Goal: Task Accomplishment & Management: Manage account settings

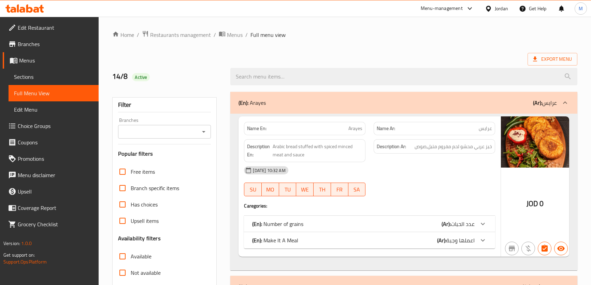
scroll to position [1489, 0]
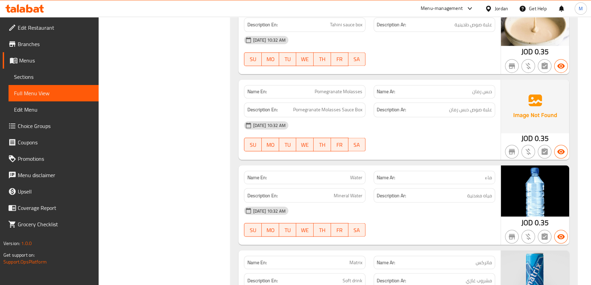
click at [496, 10] on div "Jordan" at bounding box center [500, 9] width 13 height 8
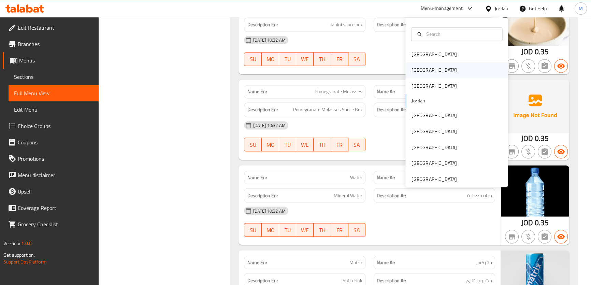
click at [454, 68] on div "[GEOGRAPHIC_DATA]" at bounding box center [456, 70] width 102 height 16
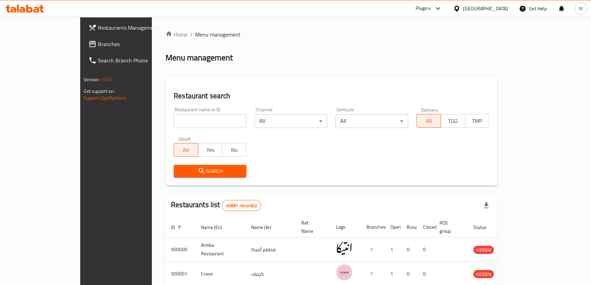
click at [98, 43] on span "Branches" at bounding box center [135, 44] width 75 height 8
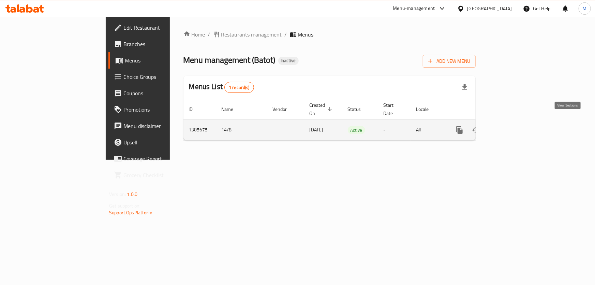
click at [512, 127] on icon "enhanced table" at bounding box center [509, 130] width 6 height 6
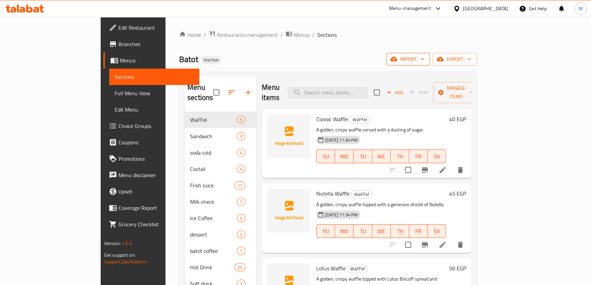
click at [424, 56] on span "import" at bounding box center [407, 59] width 33 height 9
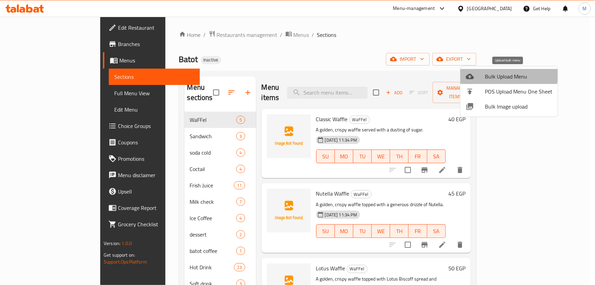
click at [504, 74] on span "Bulk Upload Menu" at bounding box center [519, 76] width 68 height 8
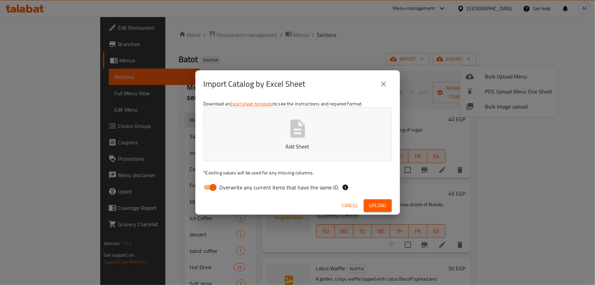
click at [384, 81] on icon "close" at bounding box center [383, 84] width 8 height 8
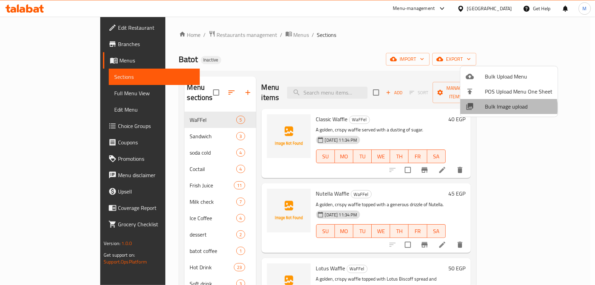
click at [508, 107] on span "Bulk Image upload" at bounding box center [519, 106] width 68 height 8
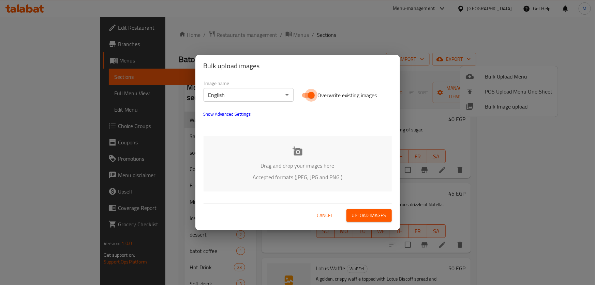
click at [313, 94] on input "Overwrite existing images" at bounding box center [311, 95] width 39 height 13
checkbox input "false"
click at [332, 170] on div "Drag and drop your images here Accepted formats (JPEG, JPG and PNG )" at bounding box center [298, 164] width 188 height 56
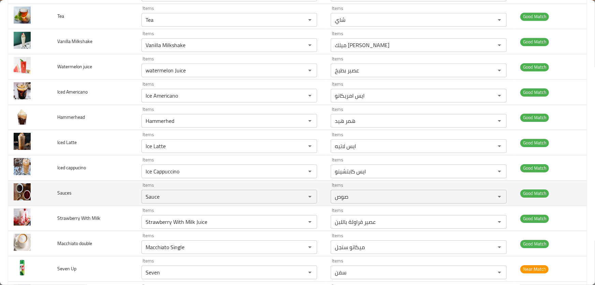
scroll to position [1116, 0]
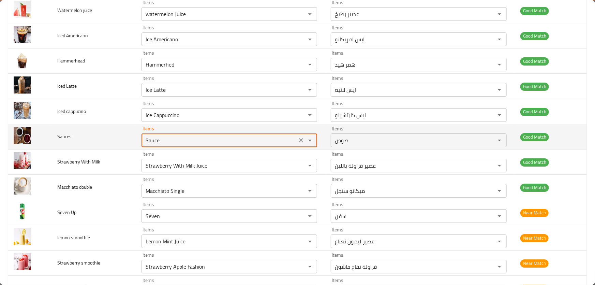
click at [173, 140] on input "Sauce" at bounding box center [220, 140] width 152 height 10
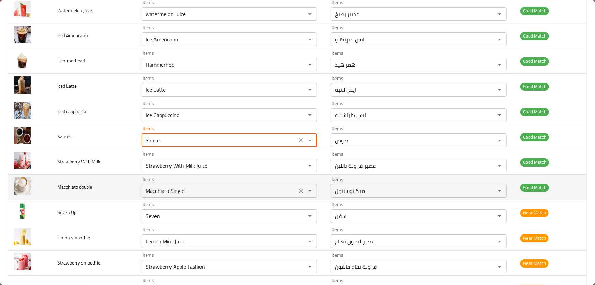
click at [201, 188] on double "Macchiato Single" at bounding box center [220, 191] width 152 height 10
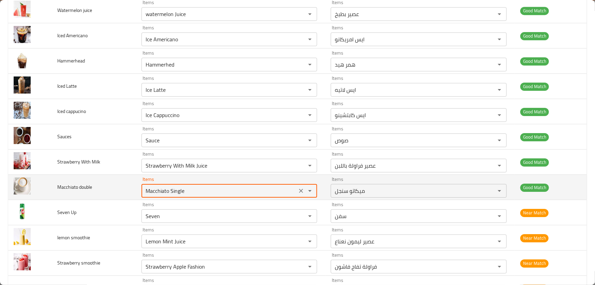
click at [216, 188] on double "Macchiato Single" at bounding box center [220, 191] width 152 height 10
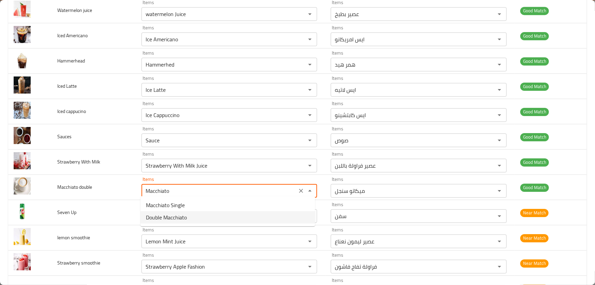
click at [179, 216] on span "Double Macchiato" at bounding box center [166, 217] width 41 height 8
type double "Double Macchiato"
type double-ar "ميكاتو دابل"
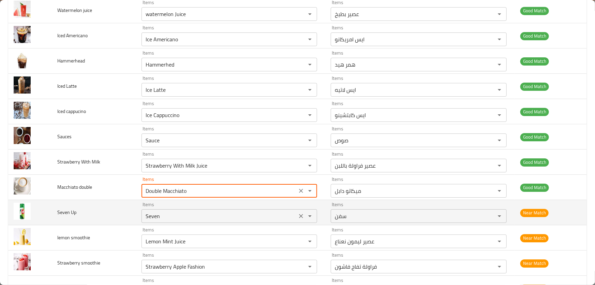
type double "Double Macchiato"
click at [177, 213] on Up "Seven" at bounding box center [220, 216] width 152 height 10
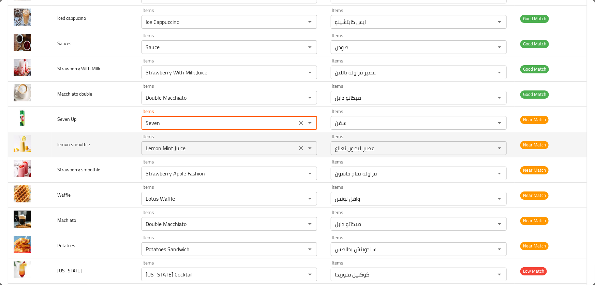
click at [209, 145] on smoothie "Lemon Mint Juice" at bounding box center [220, 148] width 152 height 10
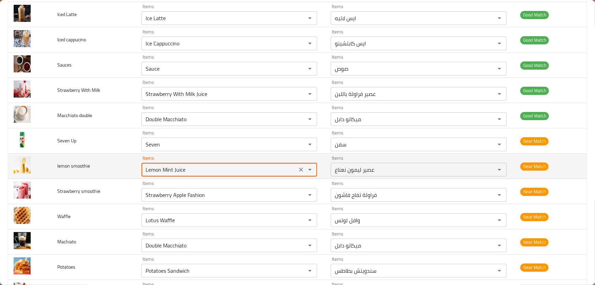
scroll to position [1178, 0]
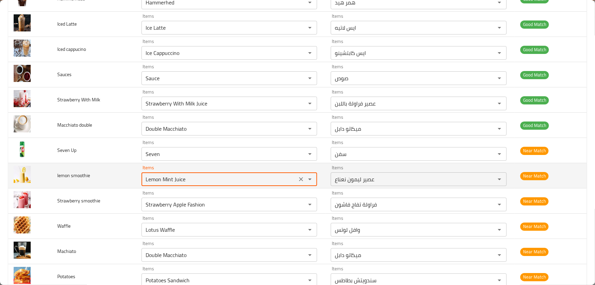
click at [200, 179] on smoothie "Lemon Mint Juice" at bounding box center [220, 179] width 152 height 10
drag, startPoint x: 194, startPoint y: 178, endPoint x: 162, endPoint y: 174, distance: 32.4
click at [162, 174] on smoothie "Lemon Mint Juice" at bounding box center [220, 179] width 152 height 10
drag, startPoint x: 188, startPoint y: 175, endPoint x: 58, endPoint y: 175, distance: 129.2
click at [58, 175] on tr "lemon smoothie Items Lemon سة Items Items عصير ليمون نعناع Items Near Match" at bounding box center [297, 175] width 579 height 25
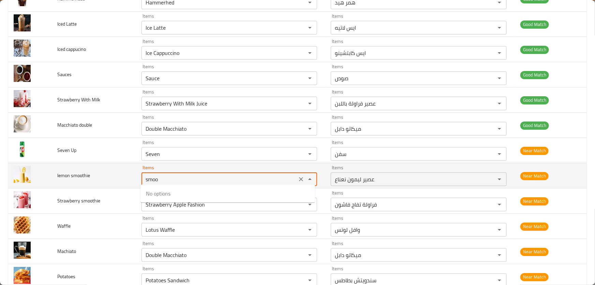
type smoothie "smoot"
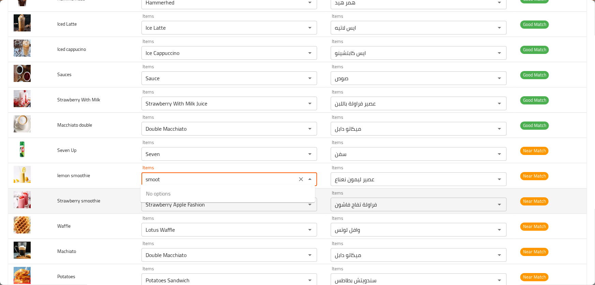
click at [299, 177] on icon "Clear" at bounding box center [301, 179] width 4 height 4
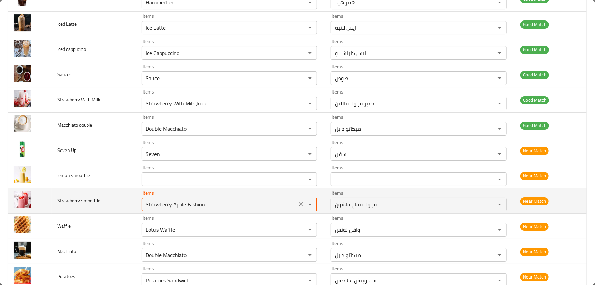
click at [199, 205] on smoothie "Strawberry Apple Fashion" at bounding box center [220, 204] width 152 height 10
click at [301, 205] on icon "Clear" at bounding box center [301, 204] width 7 height 7
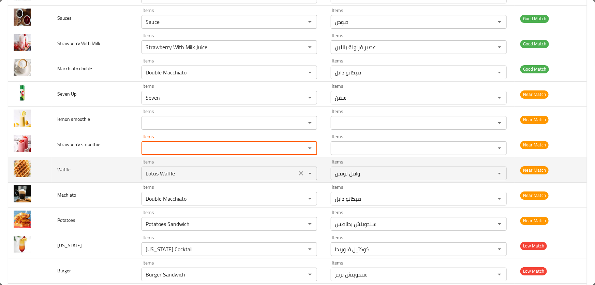
scroll to position [1240, 0]
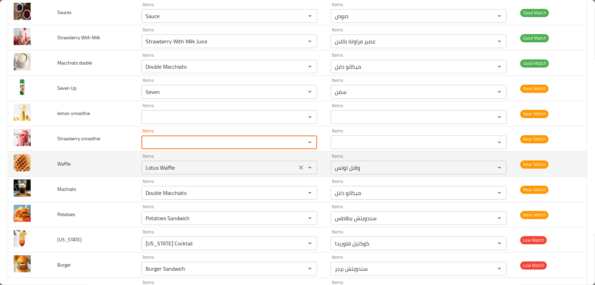
click at [184, 163] on input "Lotus Waffle" at bounding box center [220, 168] width 152 height 10
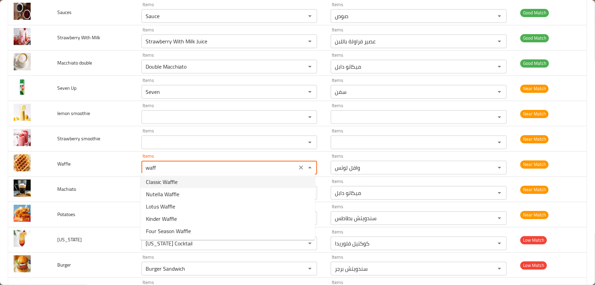
click at [171, 181] on span "Classic Waffle" at bounding box center [162, 182] width 32 height 8
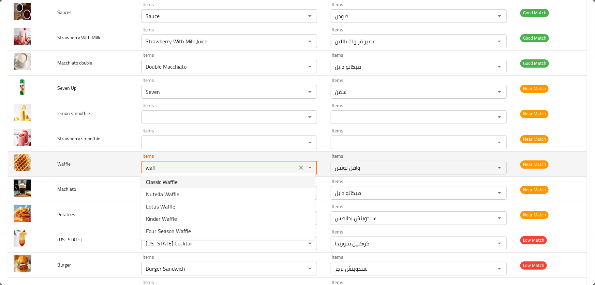
type input "Classic Waffle"
type input "وافل كلاسيك"
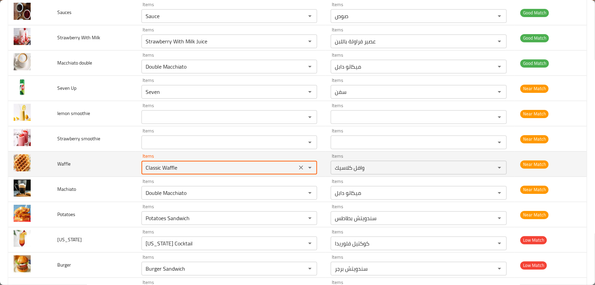
type input "Classic Waffle"
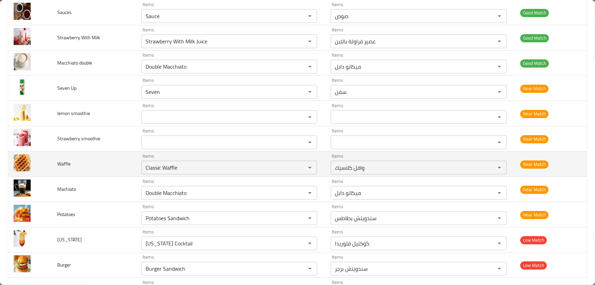
click at [65, 162] on span "Waffle" at bounding box center [63, 163] width 13 height 9
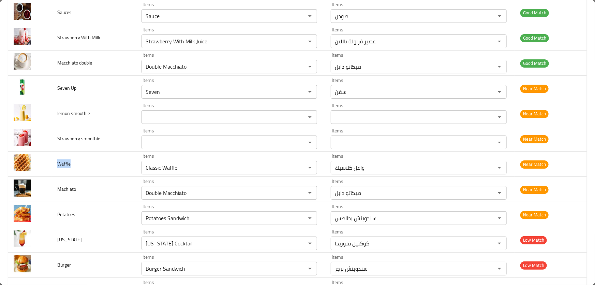
copy span "Waffle"
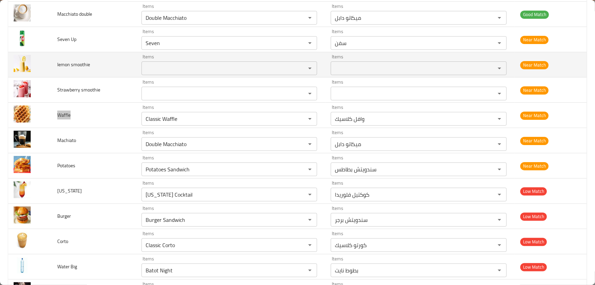
scroll to position [1302, 0]
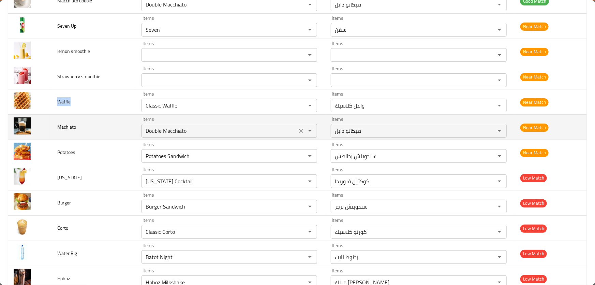
click at [204, 128] on input "Double Macchiato" at bounding box center [220, 131] width 152 height 10
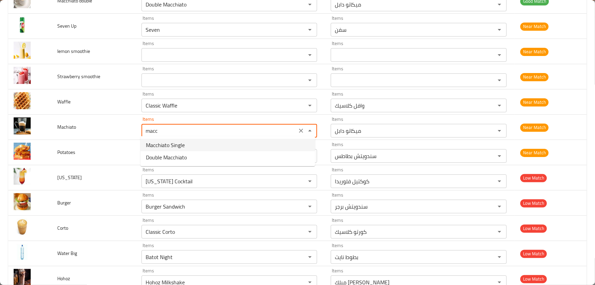
click at [178, 141] on span "Macchiato Single" at bounding box center [165, 145] width 39 height 8
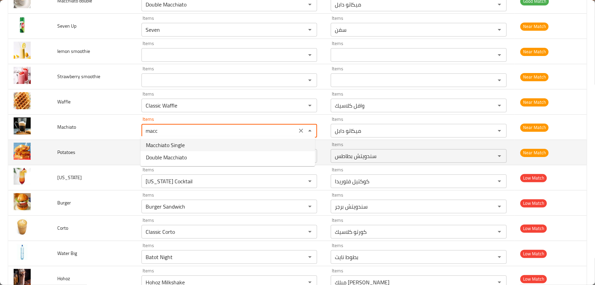
type input "Macchiato Single"
type input "ميكاتو سنجل"
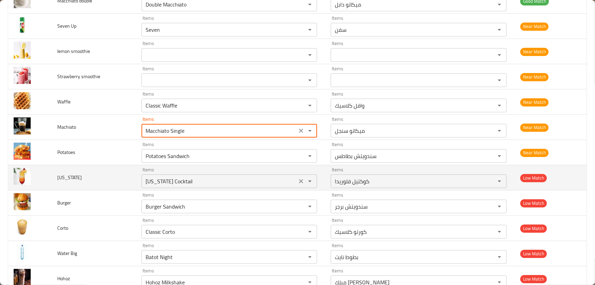
type input "Macchiato Single"
click at [208, 179] on input "Florida Cocktail" at bounding box center [220, 181] width 152 height 10
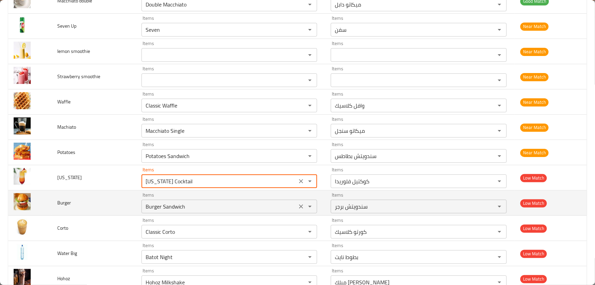
click at [190, 204] on input "Burger Sandwich" at bounding box center [220, 206] width 152 height 10
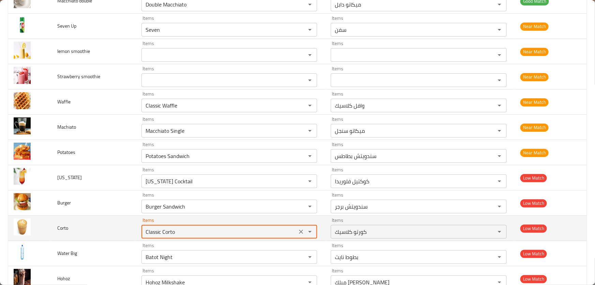
click at [187, 232] on input "Classic Corto" at bounding box center [220, 232] width 152 height 10
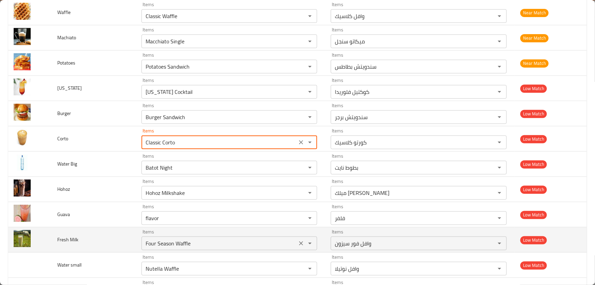
scroll to position [1394, 0]
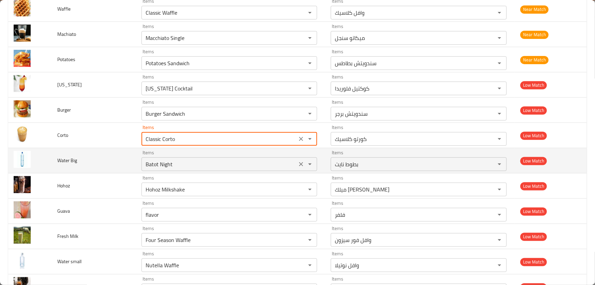
click at [191, 163] on Big "Batot Night" at bounding box center [220, 164] width 152 height 10
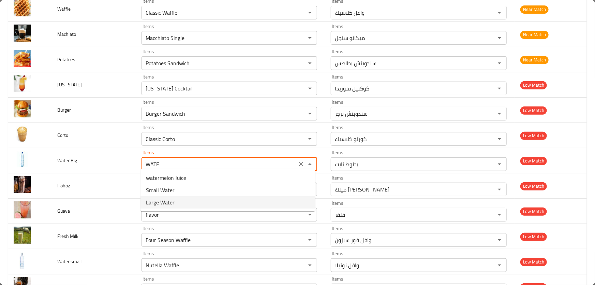
click at [181, 204] on Big-option-2 "Large Water" at bounding box center [227, 202] width 175 height 12
type Big "Large Water"
type Big-ar "مياه كبير"
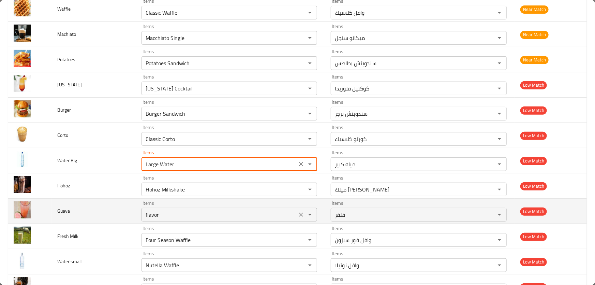
type Big "Large Water"
click at [160, 210] on input "flavor" at bounding box center [220, 215] width 152 height 10
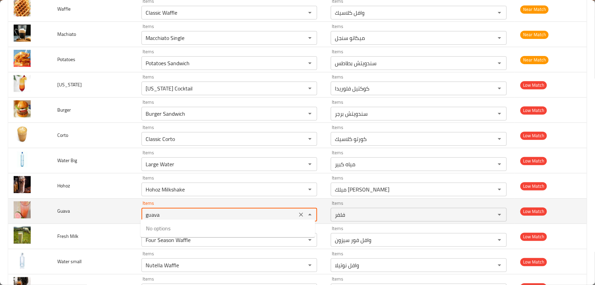
type input "flavor"
click at [104, 211] on td "Guava" at bounding box center [94, 210] width 84 height 25
click at [302, 212] on icon "Clear" at bounding box center [301, 214] width 7 height 7
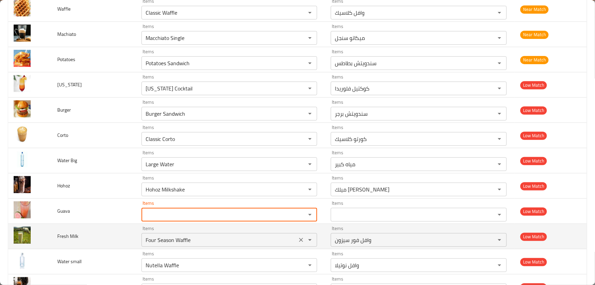
click at [214, 242] on div "Four Season Waffle Items" at bounding box center [229, 240] width 176 height 14
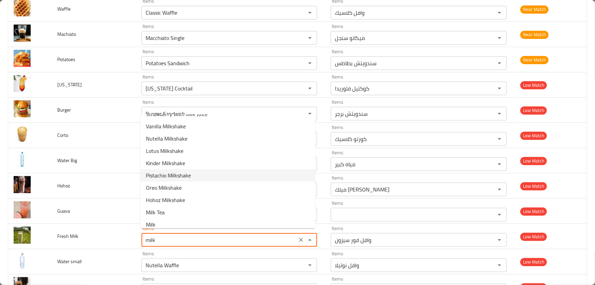
scroll to position [14, 0]
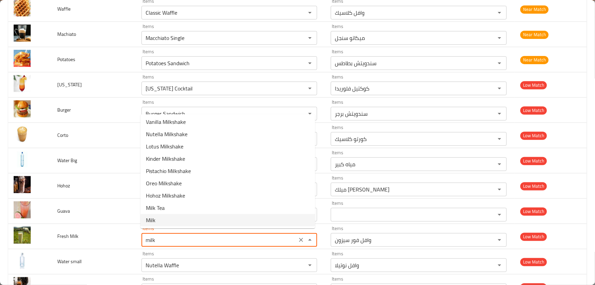
click at [164, 215] on Milk-option-9 "Milk" at bounding box center [227, 220] width 175 height 12
type Milk "Milk"
type Milk-ar "لبن"
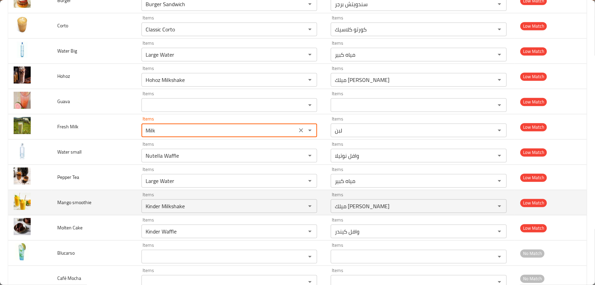
scroll to position [1519, 0]
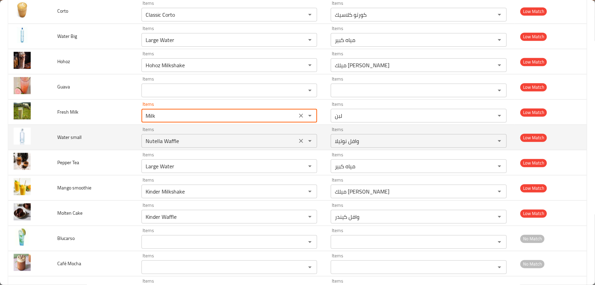
click at [187, 143] on div "Nutella Waffle Items" at bounding box center [229, 141] width 176 height 14
type Milk "Milk"
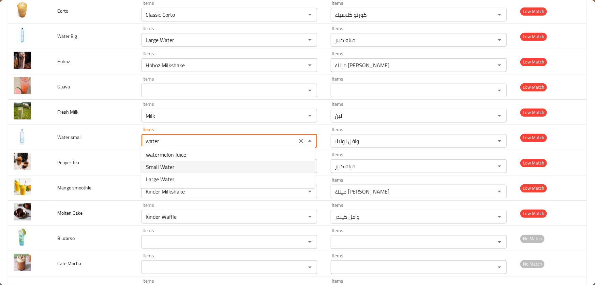
click at [163, 165] on span "Small Water" at bounding box center [160, 167] width 29 height 8
type small "Small Water"
type small-ar "مياه صغير"
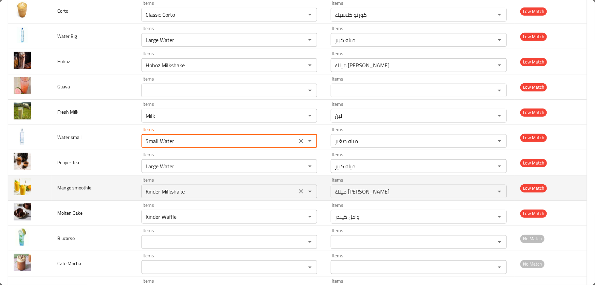
type small "Small Water"
click at [188, 186] on smoothie "Kinder Milkshake" at bounding box center [220, 191] width 152 height 10
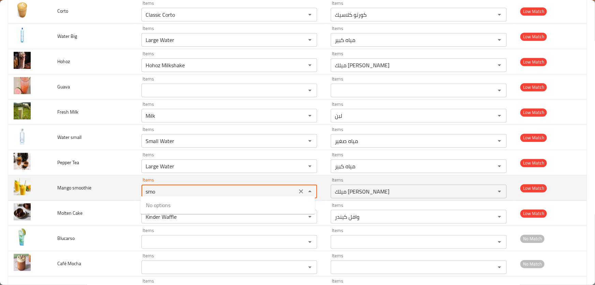
type smoothie "smoo"
click at [300, 189] on icon "Clear" at bounding box center [301, 191] width 4 height 4
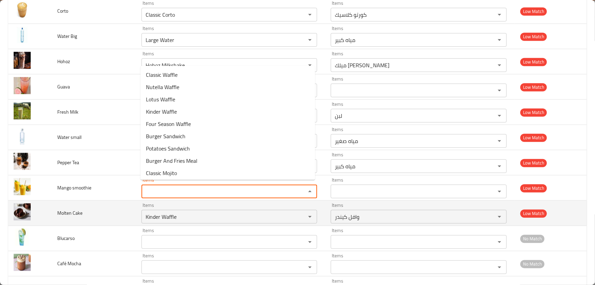
click at [99, 212] on td "Molten Cake" at bounding box center [94, 212] width 84 height 25
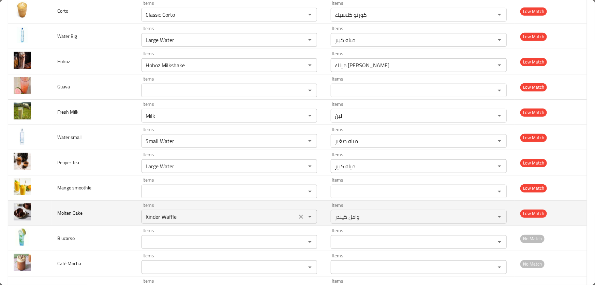
click at [198, 212] on Cake "Kinder Waffle" at bounding box center [220, 217] width 152 height 10
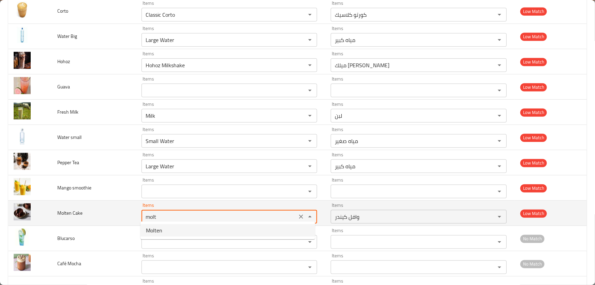
type Cake "Molten"
type Cake-ar "مولتن"
drag, startPoint x: 183, startPoint y: 213, endPoint x: 121, endPoint y: 210, distance: 61.8
click at [121, 210] on tr "Molten Cake Items Molten Items Items مولتن Items Low Match" at bounding box center [297, 212] width 579 height 25
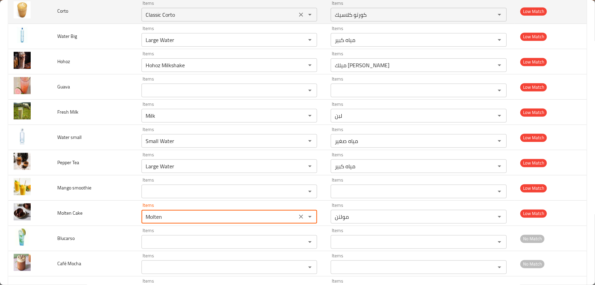
type Cake "Molten"
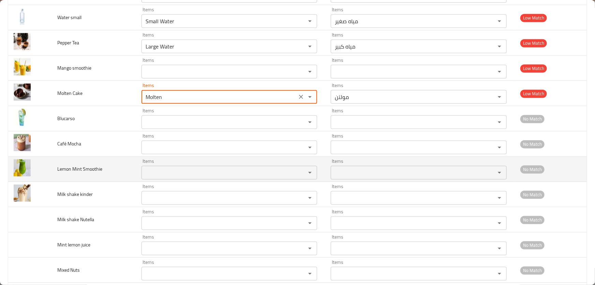
scroll to position [1643, 0]
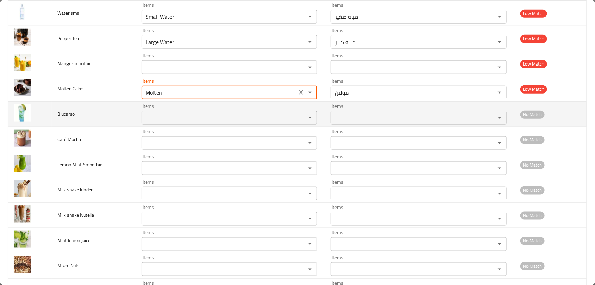
click at [166, 113] on input "Items" at bounding box center [220, 118] width 152 height 10
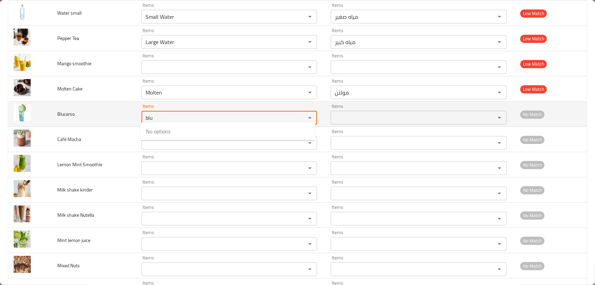
type input "blu"
click at [120, 122] on td "Blucarso" at bounding box center [94, 114] width 84 height 25
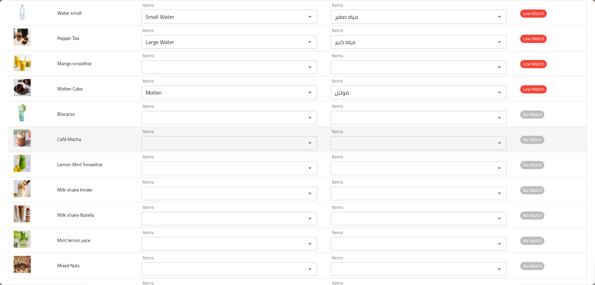
click at [160, 138] on Mocha "Items" at bounding box center [220, 143] width 152 height 10
drag, startPoint x: 167, startPoint y: 138, endPoint x: 51, endPoint y: 128, distance: 116.1
click at [51, 128] on tr "Café Mocha Items mocha Items Items Items No Match" at bounding box center [297, 139] width 579 height 25
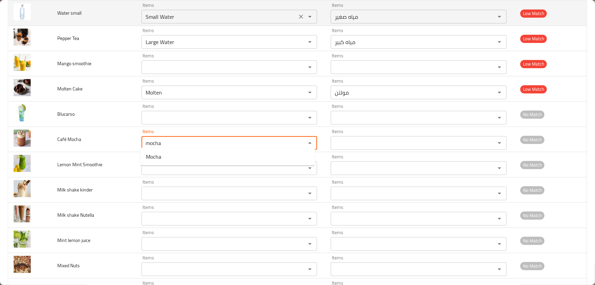
type Mocha "mocha"
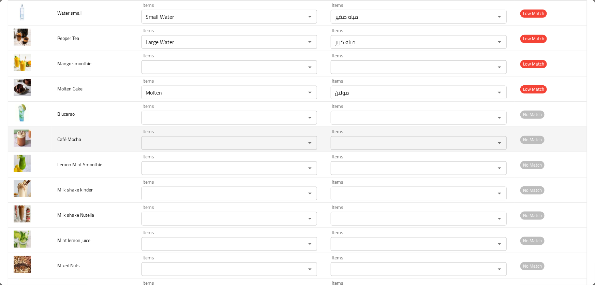
click at [165, 138] on Mocha "Items" at bounding box center [220, 143] width 152 height 10
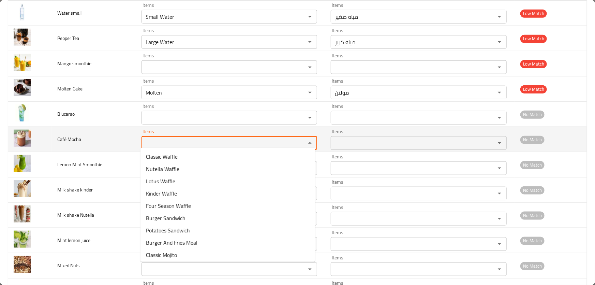
paste Mocha "mocha"
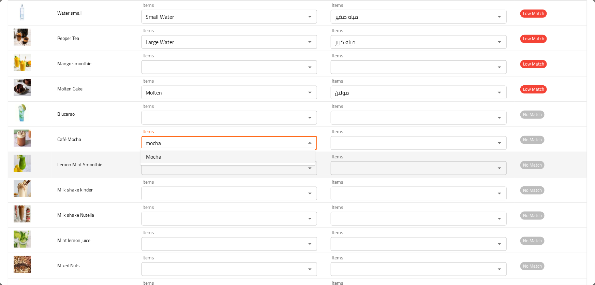
click at [163, 156] on Mocha-option-0 "Mocha" at bounding box center [227, 156] width 175 height 12
type Mocha "Mocha"
type Mocha-ar "موكا"
type Mocha "Mocha"
click at [179, 165] on Smoothie "Items" at bounding box center [220, 168] width 152 height 10
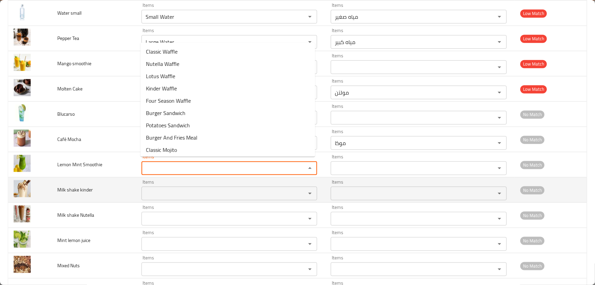
click at [153, 189] on kinder "Items" at bounding box center [220, 194] width 152 height 10
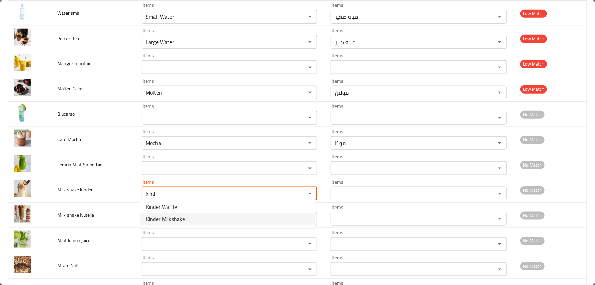
click at [168, 223] on span "Kinder Milkshake" at bounding box center [165, 219] width 39 height 8
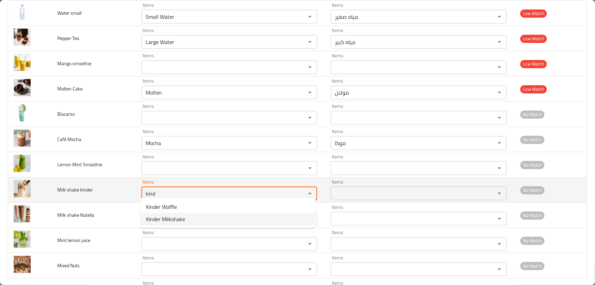
type kinder "Kinder Milkshake"
type kinder-ar "ميلك شيك كيندر"
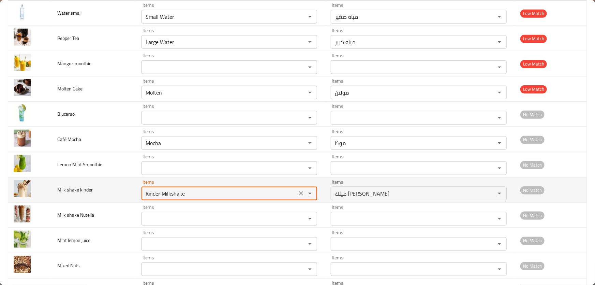
drag, startPoint x: 95, startPoint y: 189, endPoint x: 33, endPoint y: 187, distance: 62.1
click at [33, 187] on tr "Milk shake kinder Items Kinder Milkshake Items Items ميلك شيك كيندر Items No Ma…" at bounding box center [297, 189] width 579 height 25
type kinder "Kinder Milkshake"
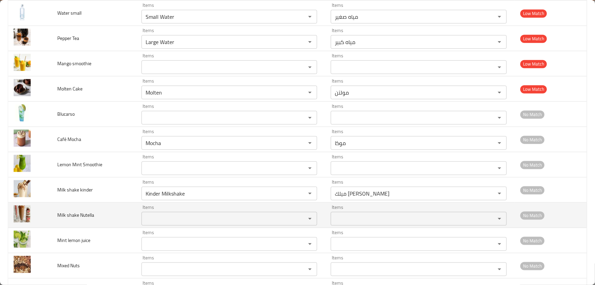
click at [170, 214] on Nutella "Items" at bounding box center [220, 219] width 152 height 10
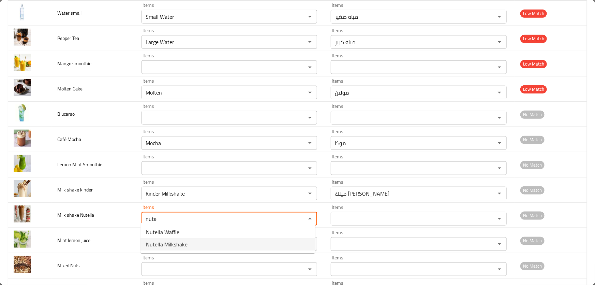
click at [174, 245] on span "Nutella Milkshake" at bounding box center [167, 244] width 42 height 8
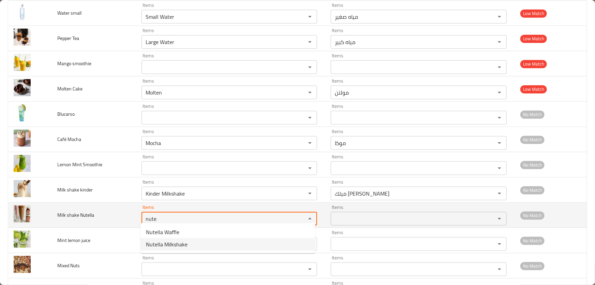
type Nutella "Nutella Milkshake"
type Nutella-ar "ميلك شيك نوتيلا"
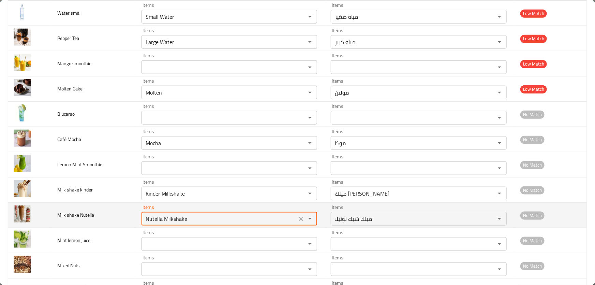
drag, startPoint x: 192, startPoint y: 215, endPoint x: 68, endPoint y: 210, distance: 124.2
click at [69, 210] on tr "Milk shake Nutella Items Nutella Milkshake Items Items ميلك شيك نوتيلا Items No…" at bounding box center [297, 215] width 579 height 25
type Nutella "Nutella Milkshake"
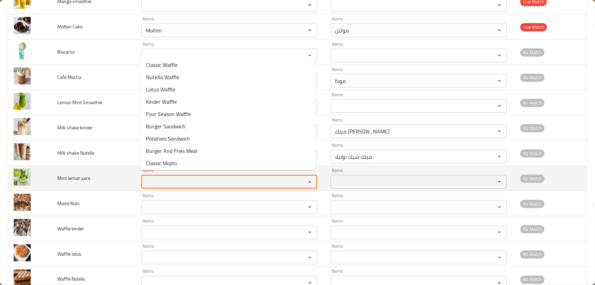
click at [168, 177] on juice "Items" at bounding box center [220, 182] width 152 height 10
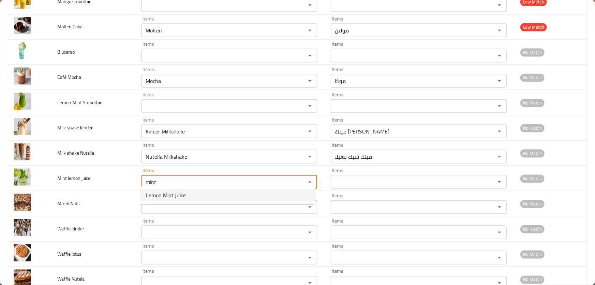
click at [173, 195] on span "Lemon Mint Juice" at bounding box center [166, 195] width 40 height 8
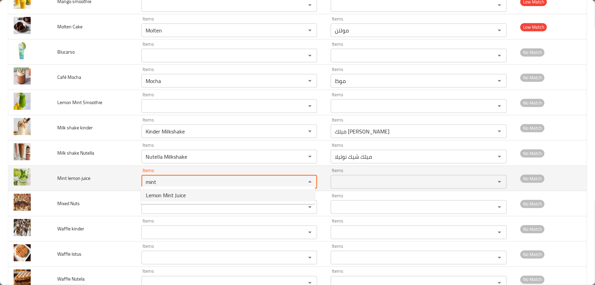
type juice "Lemon Mint Juice"
type juice-ar "عصير ليمون نعناع"
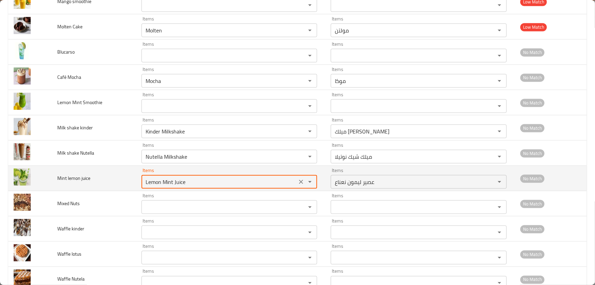
click at [95, 177] on tr "Mint lemon juice Items Lemon Mint Juice Items Items عصير ليمون نعناع Items No M…" at bounding box center [297, 178] width 579 height 25
type juice "Lemon Mint Juice"
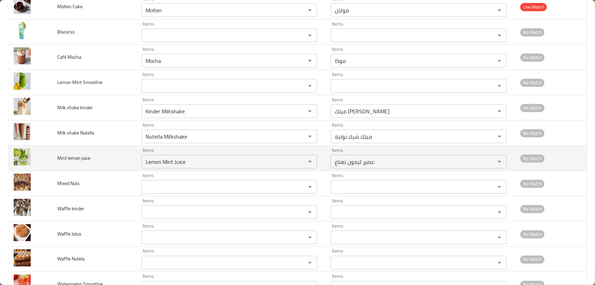
scroll to position [1746, 0]
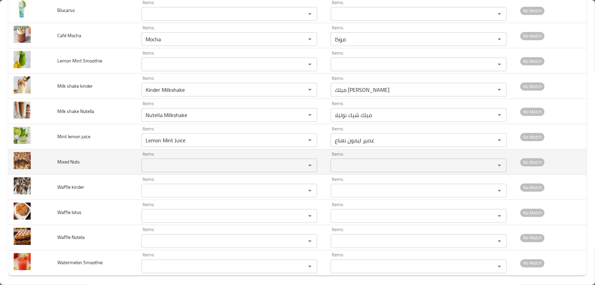
click at [160, 161] on Nuts "Items" at bounding box center [220, 166] width 152 height 10
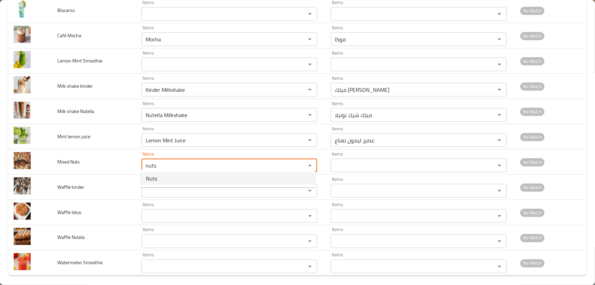
click at [164, 176] on Nuts-option-0 "Nuts" at bounding box center [227, 178] width 175 height 12
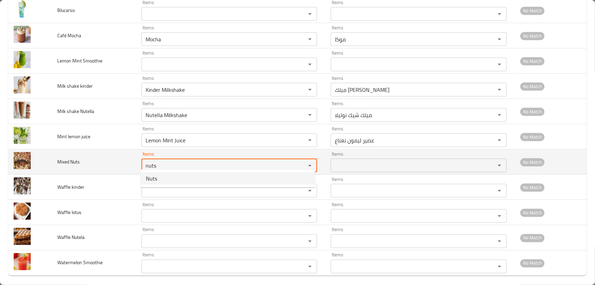
type Nuts "Nuts"
type Nuts-ar "مكسرات"
drag, startPoint x: 176, startPoint y: 159, endPoint x: 65, endPoint y: 159, distance: 111.5
click at [65, 159] on tr "Mixed Nuts Items Nuts Items Items مكسرات Items No Match" at bounding box center [297, 161] width 579 height 25
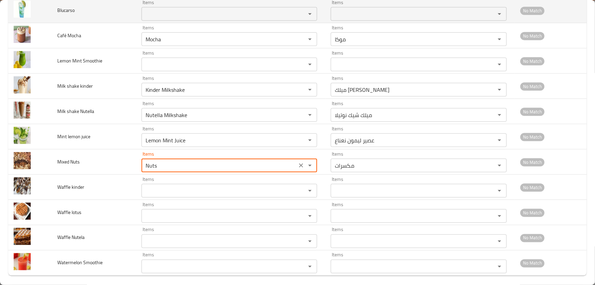
type Nuts "Nuts"
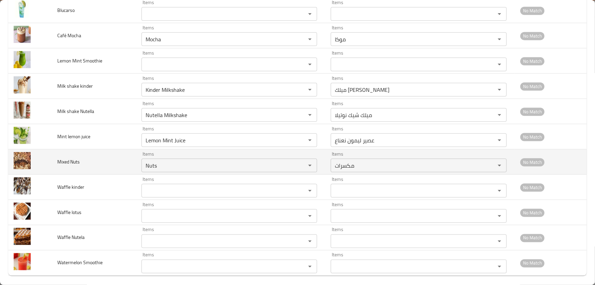
click at [88, 160] on td "Mixed Nuts" at bounding box center [94, 161] width 84 height 25
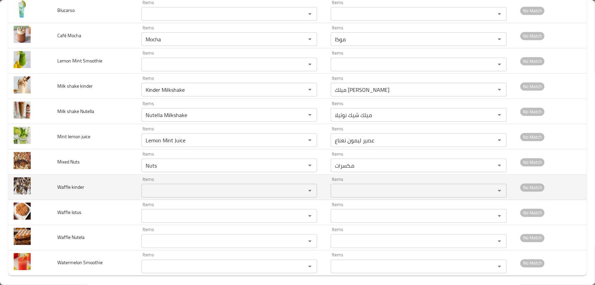
click at [154, 186] on kinder "Items" at bounding box center [220, 191] width 152 height 10
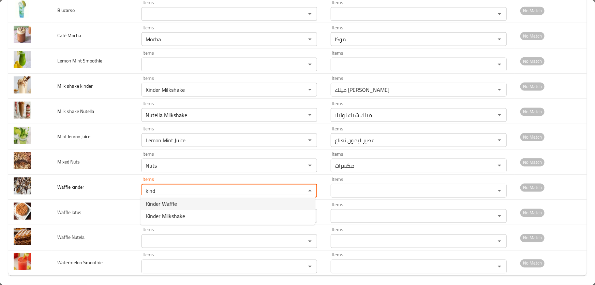
click at [159, 204] on span "Kinder Waffle" at bounding box center [161, 203] width 31 height 8
type kinder "Kinder Waffle"
type kinder-ar "وافل كيندر"
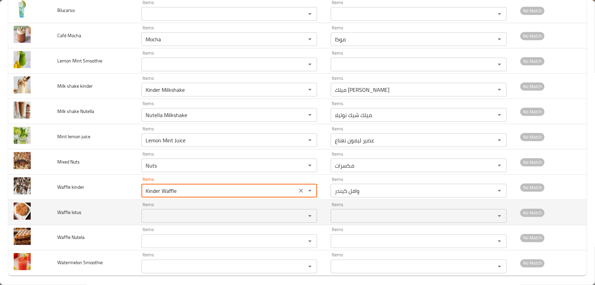
type kinder "Kinder Waffle"
click at [160, 211] on lotus "Items" at bounding box center [220, 216] width 152 height 10
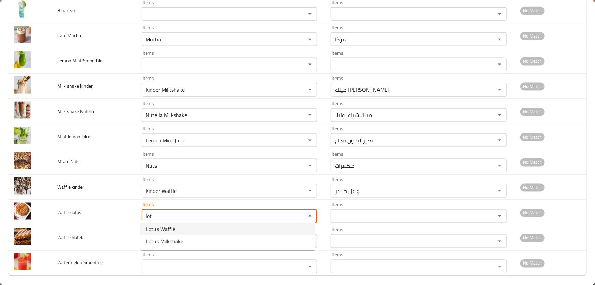
click at [173, 232] on span "Lotus Waffle" at bounding box center [160, 229] width 29 height 8
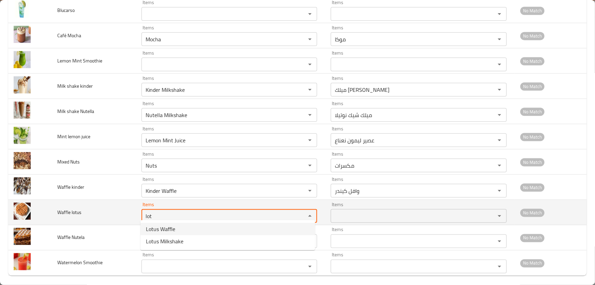
type lotus "Lotus Waffle"
type lotus-ar "وافل لوتس"
drag, startPoint x: 188, startPoint y: 213, endPoint x: 78, endPoint y: 201, distance: 110.1
click at [78, 201] on tr "Waffle lotus Items Lotus Waffle Items Items وافل لوتس Items No Match" at bounding box center [297, 212] width 579 height 25
type lotus "Lotus Waffle"
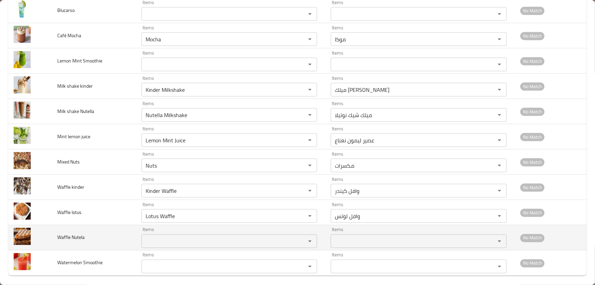
click at [170, 236] on Nutela "Items" at bounding box center [220, 241] width 152 height 10
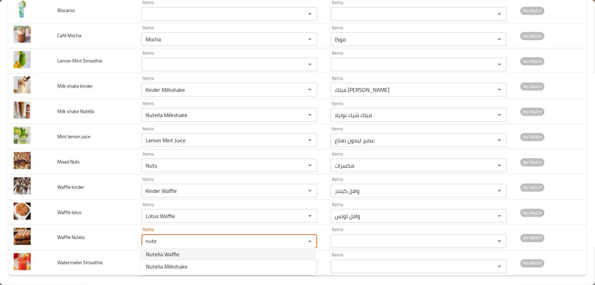
click at [167, 255] on span "Nutella Waffle" at bounding box center [162, 254] width 33 height 8
type Nutela "Nutella Waffle"
type Nutela-ar "وافل نوتيلا"
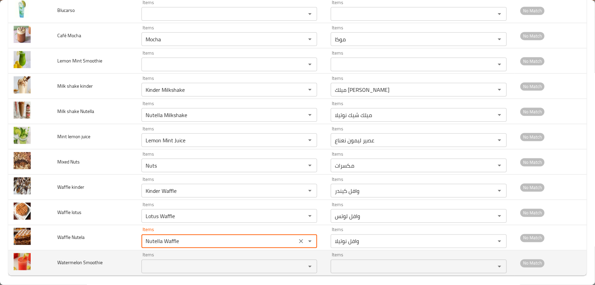
type Nutela "Nutella Waffle"
click at [169, 263] on Smoothie "Items" at bounding box center [220, 266] width 152 height 10
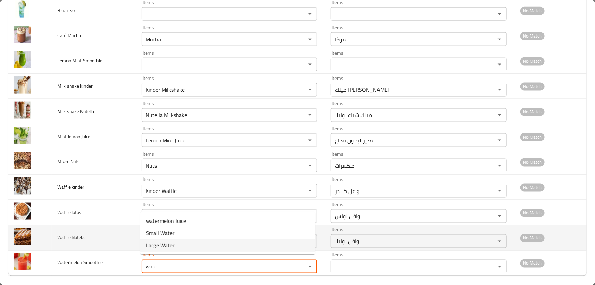
type Smoothie "water"
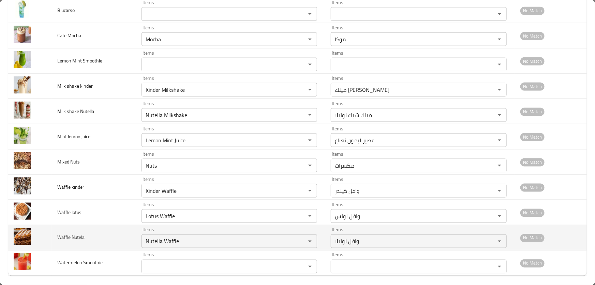
click at [75, 236] on span "Waffle Nutela" at bounding box center [70, 237] width 27 height 9
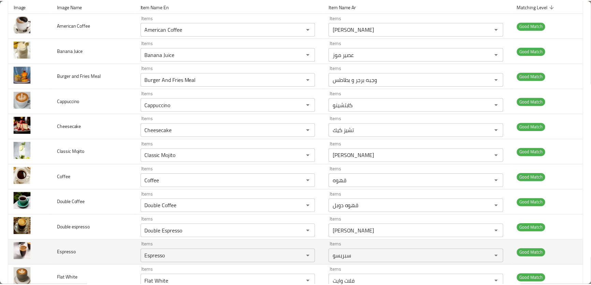
scroll to position [0, 0]
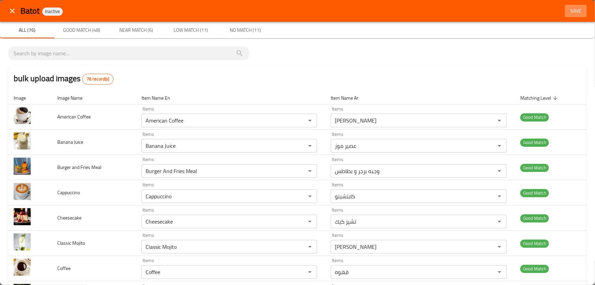
click at [569, 8] on span "Save" at bounding box center [576, 11] width 16 height 9
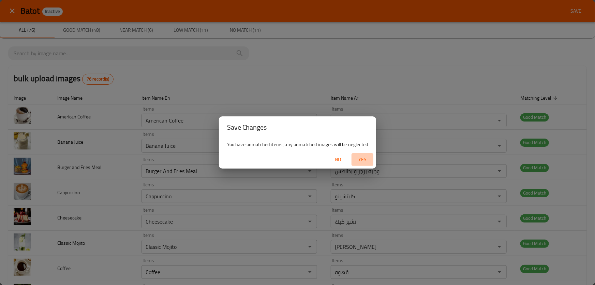
click at [365, 162] on span "Yes" at bounding box center [362, 159] width 16 height 9
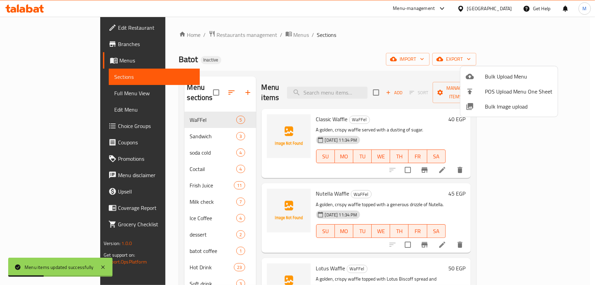
click at [137, 123] on div at bounding box center [297, 142] width 595 height 285
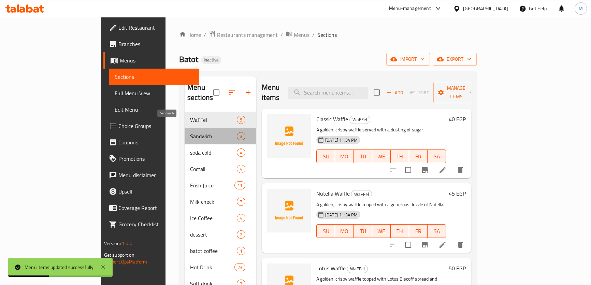
click at [190, 132] on span "Sandwich" at bounding box center [213, 136] width 47 height 8
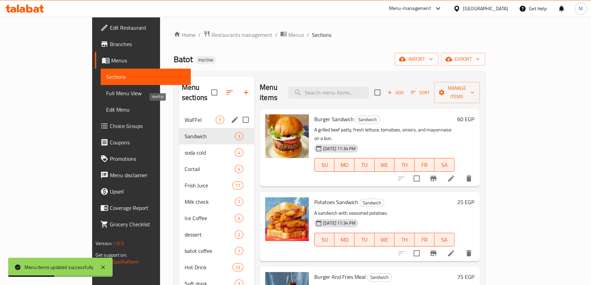
click at [184, 116] on span "WaFFel" at bounding box center [199, 120] width 31 height 8
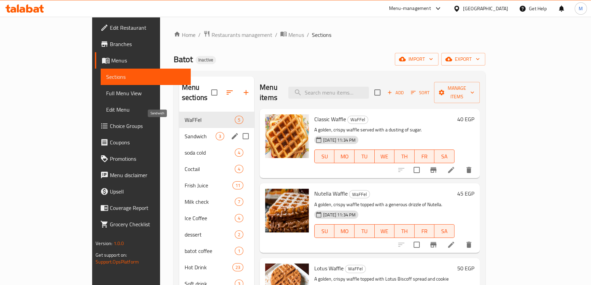
click at [184, 132] on span "Sandwich" at bounding box center [199, 136] width 31 height 8
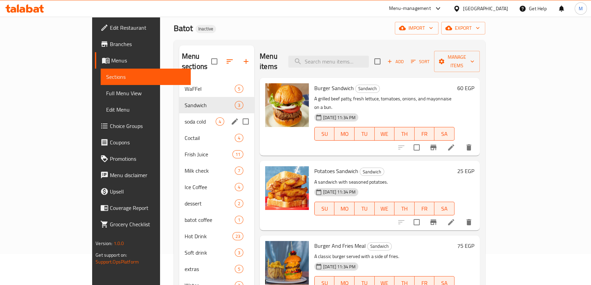
scroll to position [31, 0]
click at [184, 118] on span "soda cold" at bounding box center [199, 122] width 31 height 8
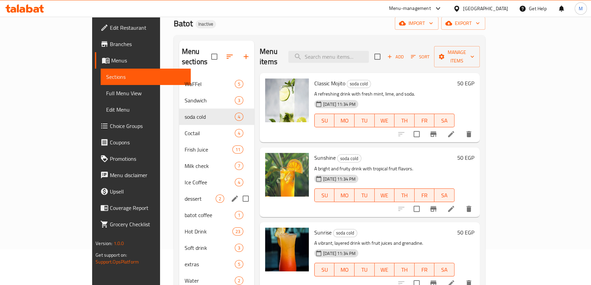
scroll to position [34, 0]
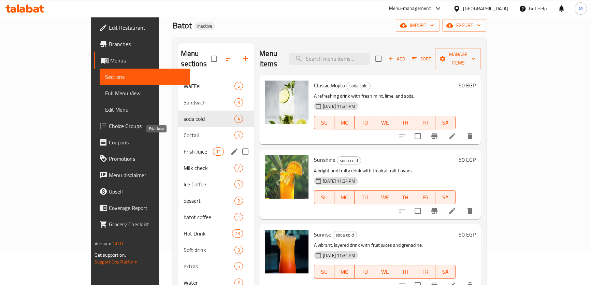
click at [183, 147] on span "Frish Juice" at bounding box center [197, 151] width 29 height 8
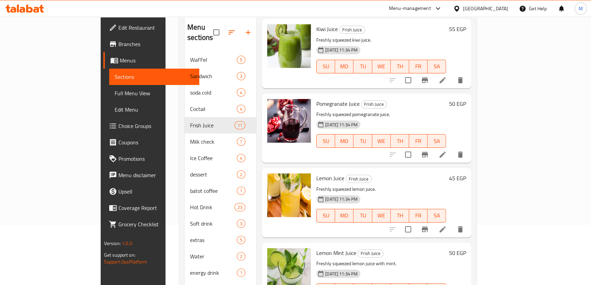
scroll to position [95, 0]
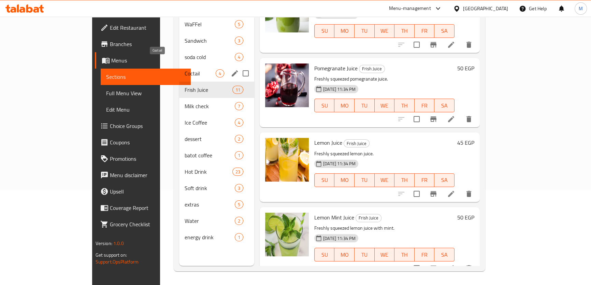
click at [184, 69] on span "Coctail" at bounding box center [199, 73] width 31 height 8
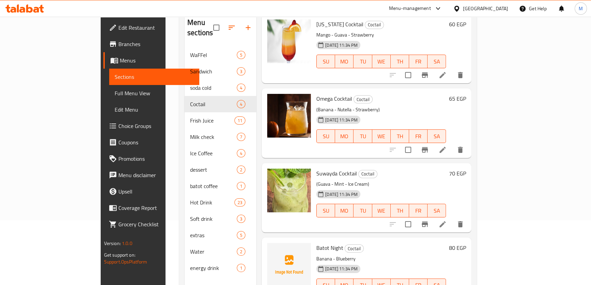
scroll to position [95, 0]
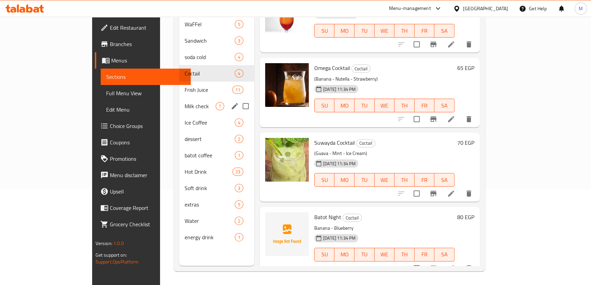
click at [179, 98] on div "Milk check 7" at bounding box center [216, 106] width 75 height 16
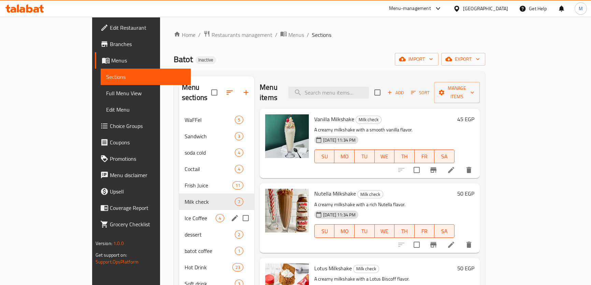
click at [179, 214] on div "Ice Coffee 4" at bounding box center [216, 218] width 75 height 16
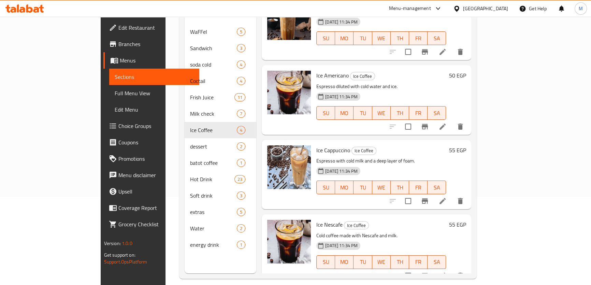
scroll to position [95, 0]
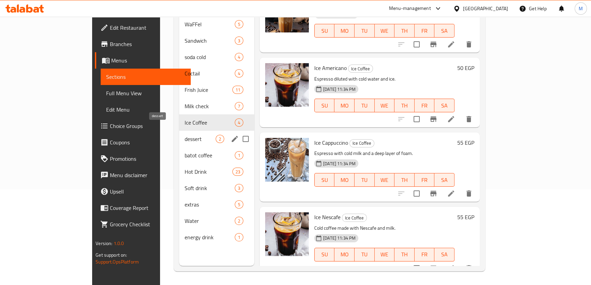
click at [184, 135] on span "dessert" at bounding box center [199, 139] width 31 height 8
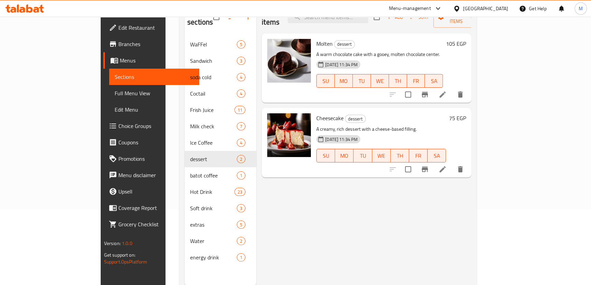
scroll to position [65, 0]
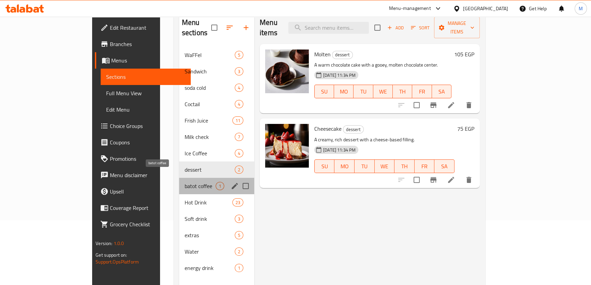
click at [184, 182] on span "batot coffee" at bounding box center [199, 186] width 31 height 8
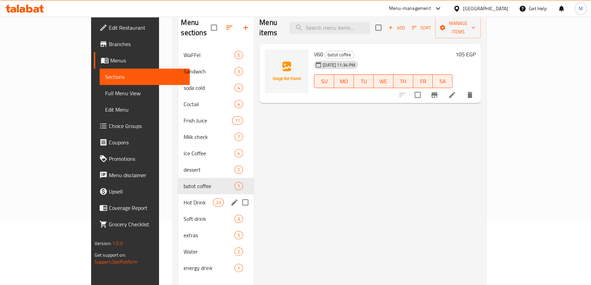
click at [183, 198] on span "Hot Drink" at bounding box center [197, 202] width 29 height 8
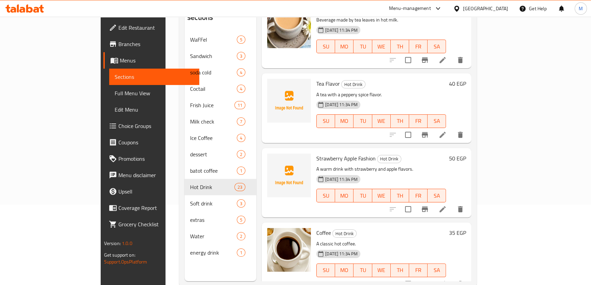
scroll to position [95, 0]
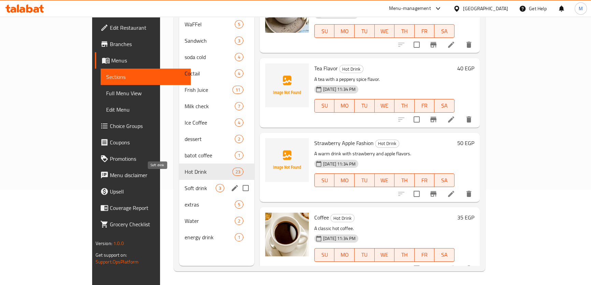
click at [184, 184] on span "Soft drink" at bounding box center [199, 188] width 31 height 8
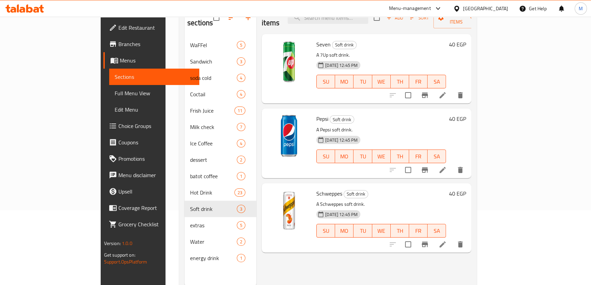
scroll to position [65, 0]
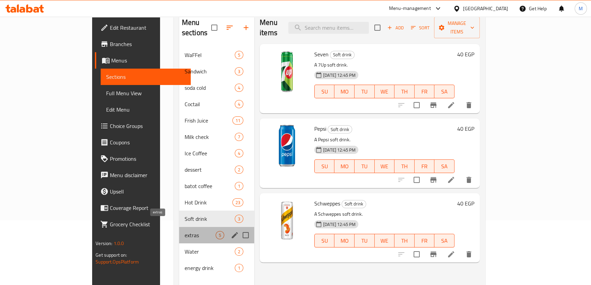
click at [184, 231] on span "extras" at bounding box center [199, 235] width 31 height 8
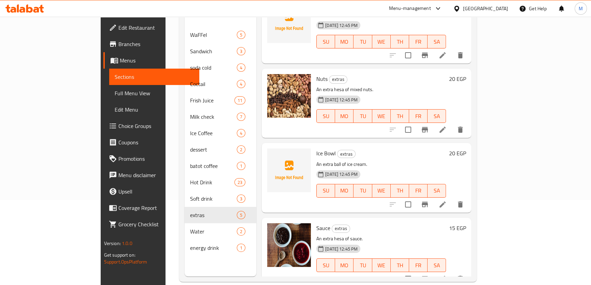
scroll to position [95, 0]
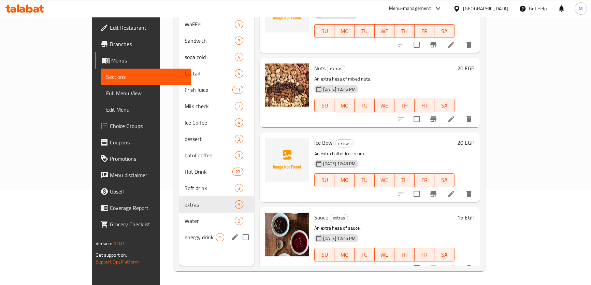
click at [184, 233] on span "energy drink" at bounding box center [199, 237] width 31 height 8
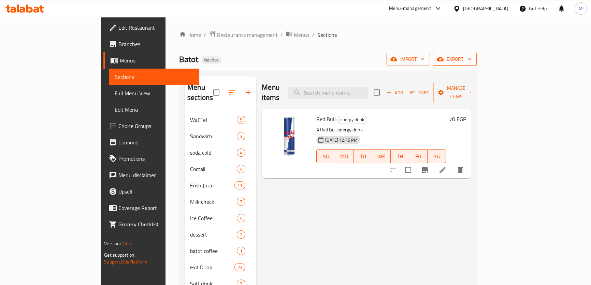
click at [471, 58] on span "export" at bounding box center [454, 59] width 33 height 9
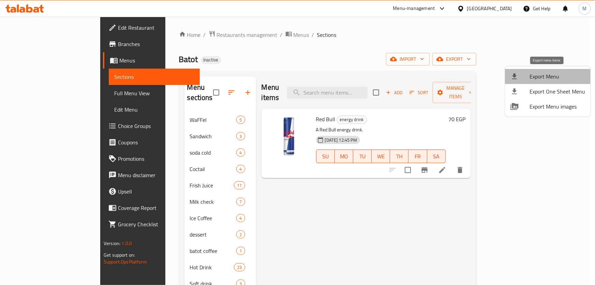
click at [551, 73] on span "Export Menu" at bounding box center [557, 76] width 56 height 8
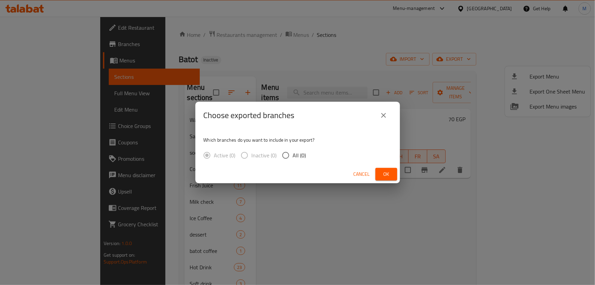
click at [300, 152] on span "All (0)" at bounding box center [299, 155] width 13 height 8
click at [293, 152] on input "All (0)" at bounding box center [286, 155] width 14 height 14
radio input "true"
click at [385, 174] on span "Ok" at bounding box center [386, 174] width 11 height 9
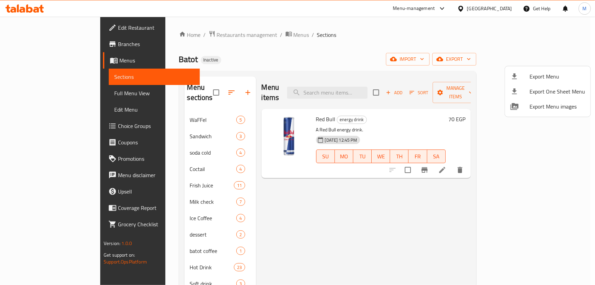
click at [149, 141] on div at bounding box center [297, 142] width 595 height 285
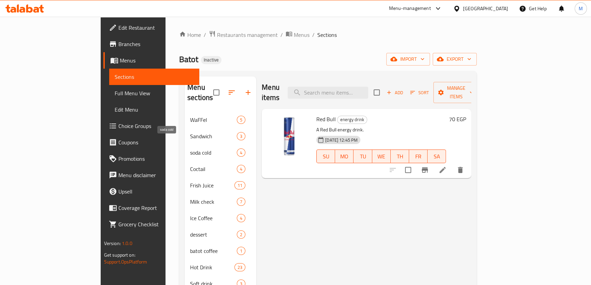
click at [190, 148] on span "soda cold" at bounding box center [213, 152] width 47 height 8
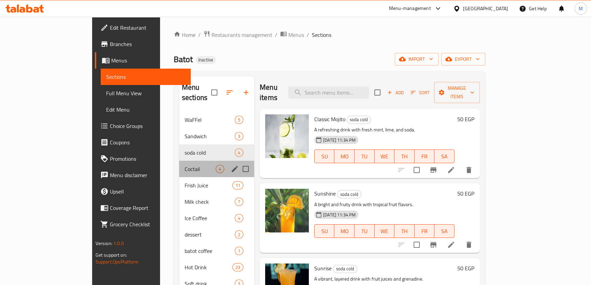
click at [179, 163] on div "Coctail 4" at bounding box center [216, 169] width 75 height 16
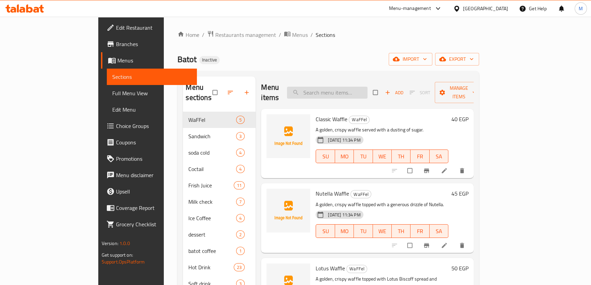
click at [353, 87] on input "search" at bounding box center [327, 93] width 80 height 12
paste input "Sauce"
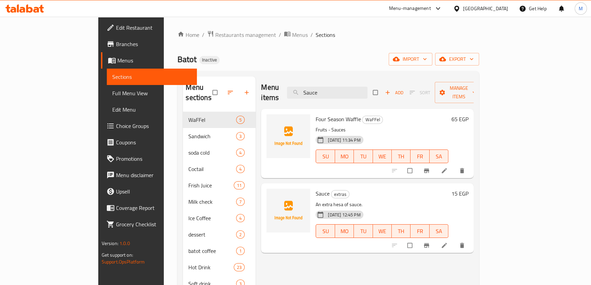
drag, startPoint x: 375, startPoint y: 91, endPoint x: 225, endPoint y: 80, distance: 150.0
click at [227, 80] on div "Menu sections WaFFel 5 Sandwich 3 soda cold 4 Coctail 4 [PERSON_NAME] Juice 11 …" at bounding box center [328, 218] width 290 height 285
paste input "even"
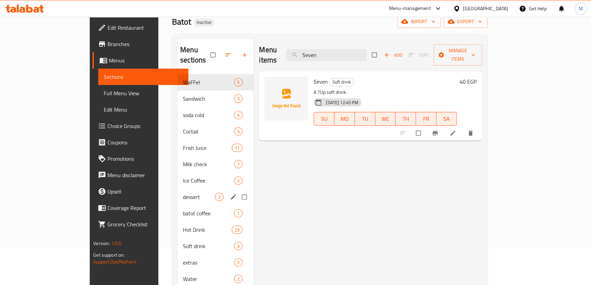
scroll to position [31, 0]
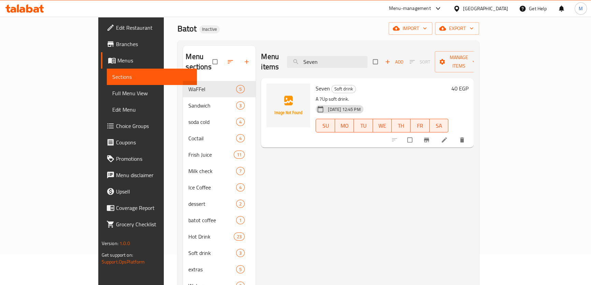
drag, startPoint x: 315, startPoint y: 54, endPoint x: 283, endPoint y: 54, distance: 32.0
click at [285, 54] on div "Menu items Seven Add Sort Manage items" at bounding box center [367, 62] width 212 height 32
paste input "Molt"
drag, startPoint x: 367, startPoint y: 58, endPoint x: 222, endPoint y: 51, distance: 144.7
click at [223, 51] on div "Menu sections WaFFel 5 Sandwich 3 soda cold 4 Coctail 4 [PERSON_NAME] Juice 11 …" at bounding box center [328, 188] width 290 height 285
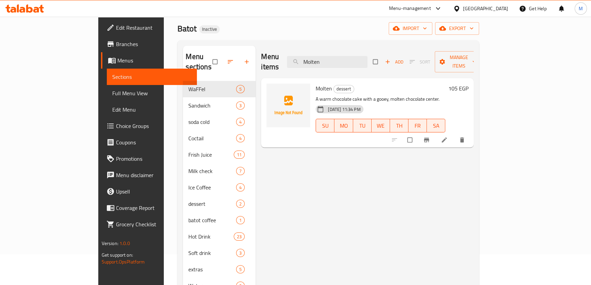
paste input "mocha"
drag, startPoint x: 364, startPoint y: 53, endPoint x: 126, endPoint y: 45, distance: 238.1
click at [177, 45] on div "Menu sections WaFFel 5 Sandwich 3 soda cold 4 Coctail 4 [PERSON_NAME] Juice 11 …" at bounding box center [327, 188] width 301 height 296
paste input "Nuts"
type input "Nuts"
